Goal: Task Accomplishment & Management: Complete application form

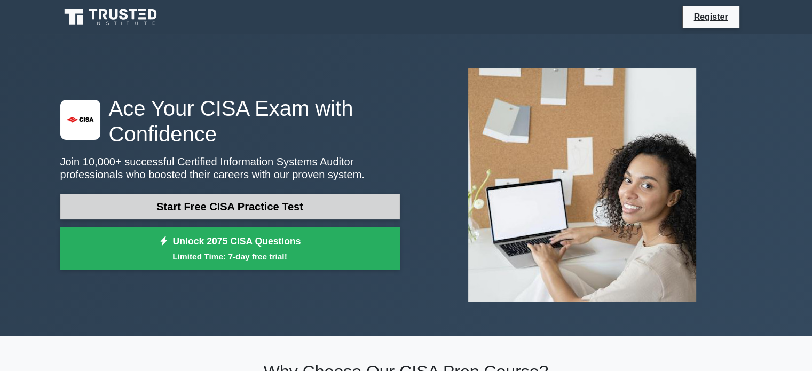
click at [295, 203] on link "Start Free CISA Practice Test" at bounding box center [230, 207] width 340 height 26
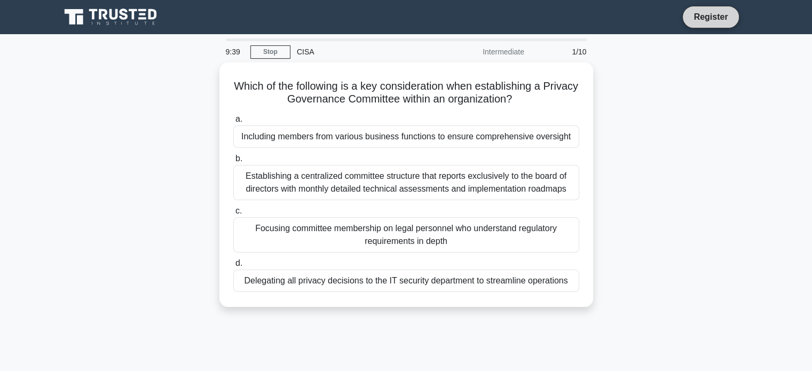
click at [714, 15] on link "Register" at bounding box center [710, 16] width 47 height 13
click at [273, 53] on link "Stop" at bounding box center [270, 51] width 40 height 13
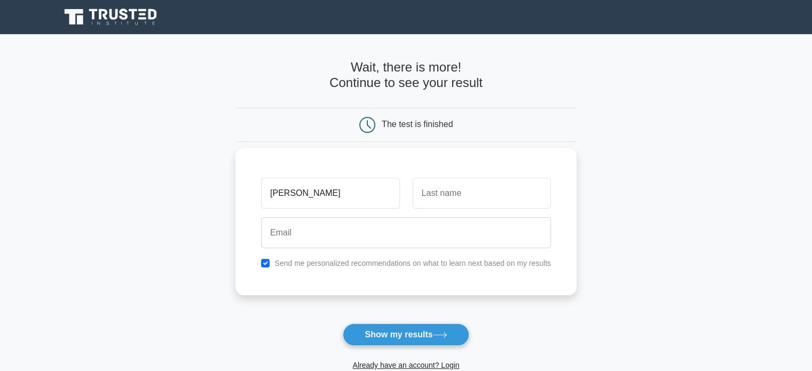
type input "sumaiya khatun"
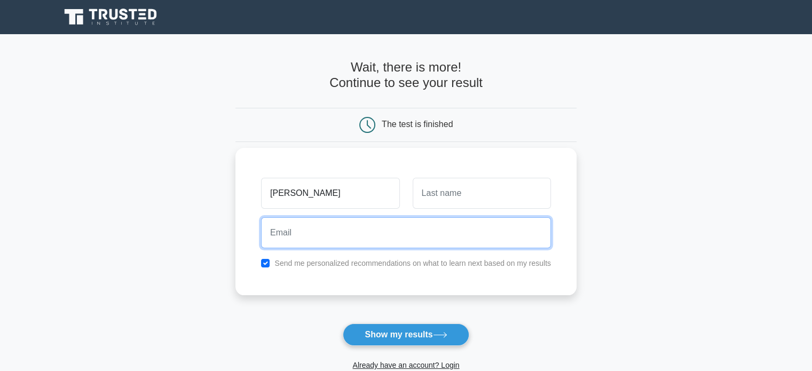
click at [273, 234] on input "email" at bounding box center [406, 232] width 290 height 31
type input "sumudesigner79@gmail.com"
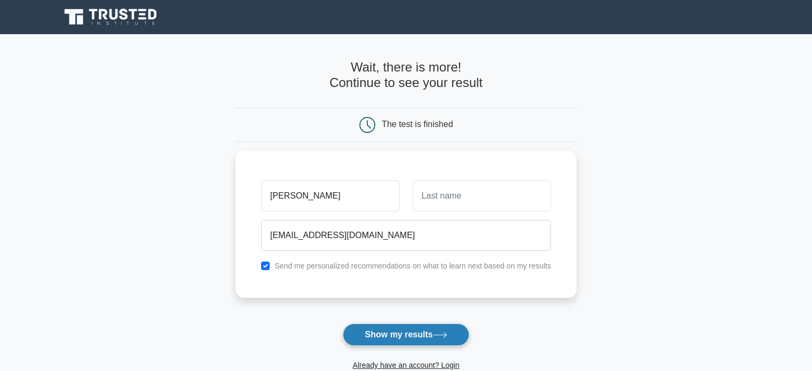
click at [406, 335] on button "Show my results" at bounding box center [406, 335] width 126 height 22
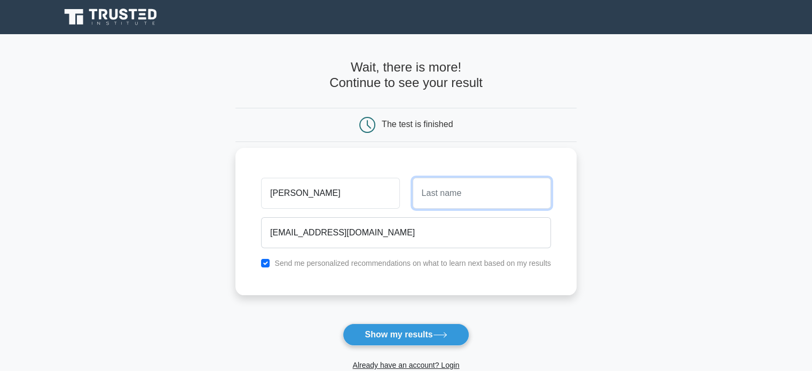
click at [429, 187] on input "text" at bounding box center [482, 193] width 138 height 31
click at [331, 192] on input "sumaiya khatun" at bounding box center [330, 193] width 138 height 31
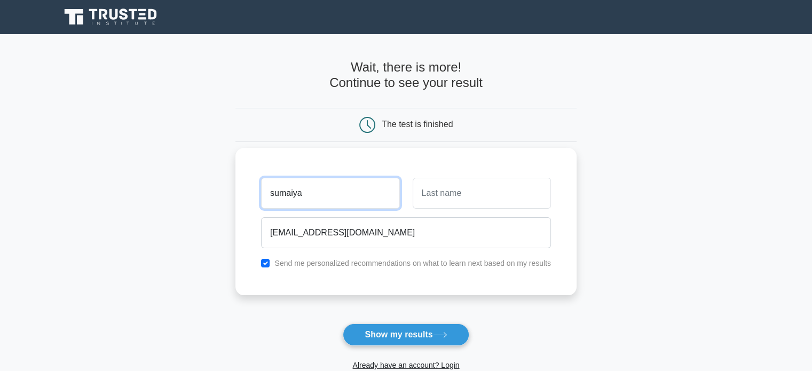
type input "sumaiya"
click at [434, 193] on input "text" at bounding box center [482, 193] width 138 height 31
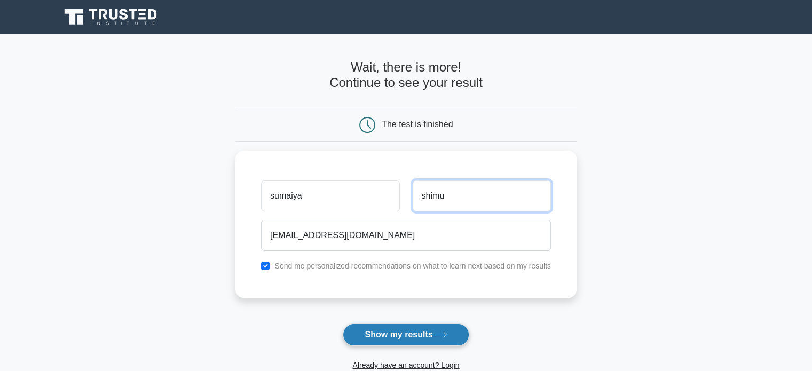
type input "shimu"
click at [401, 335] on button "Show my results" at bounding box center [406, 335] width 126 height 22
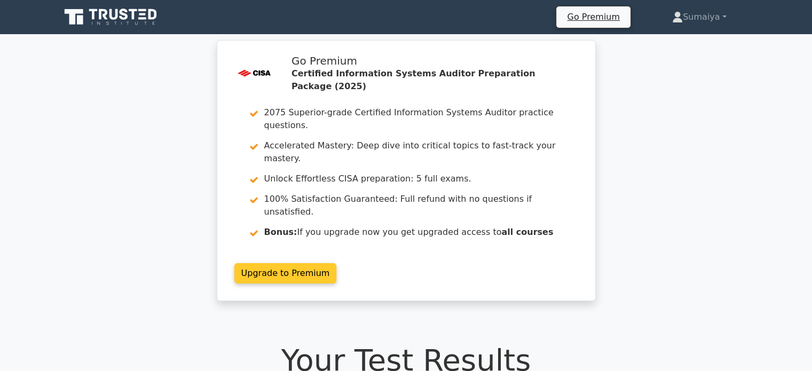
click at [292, 263] on link "Upgrade to Premium" at bounding box center [285, 273] width 103 height 20
click at [299, 263] on link "Upgrade to Premium" at bounding box center [285, 273] width 103 height 20
